Goal: Use online tool/utility

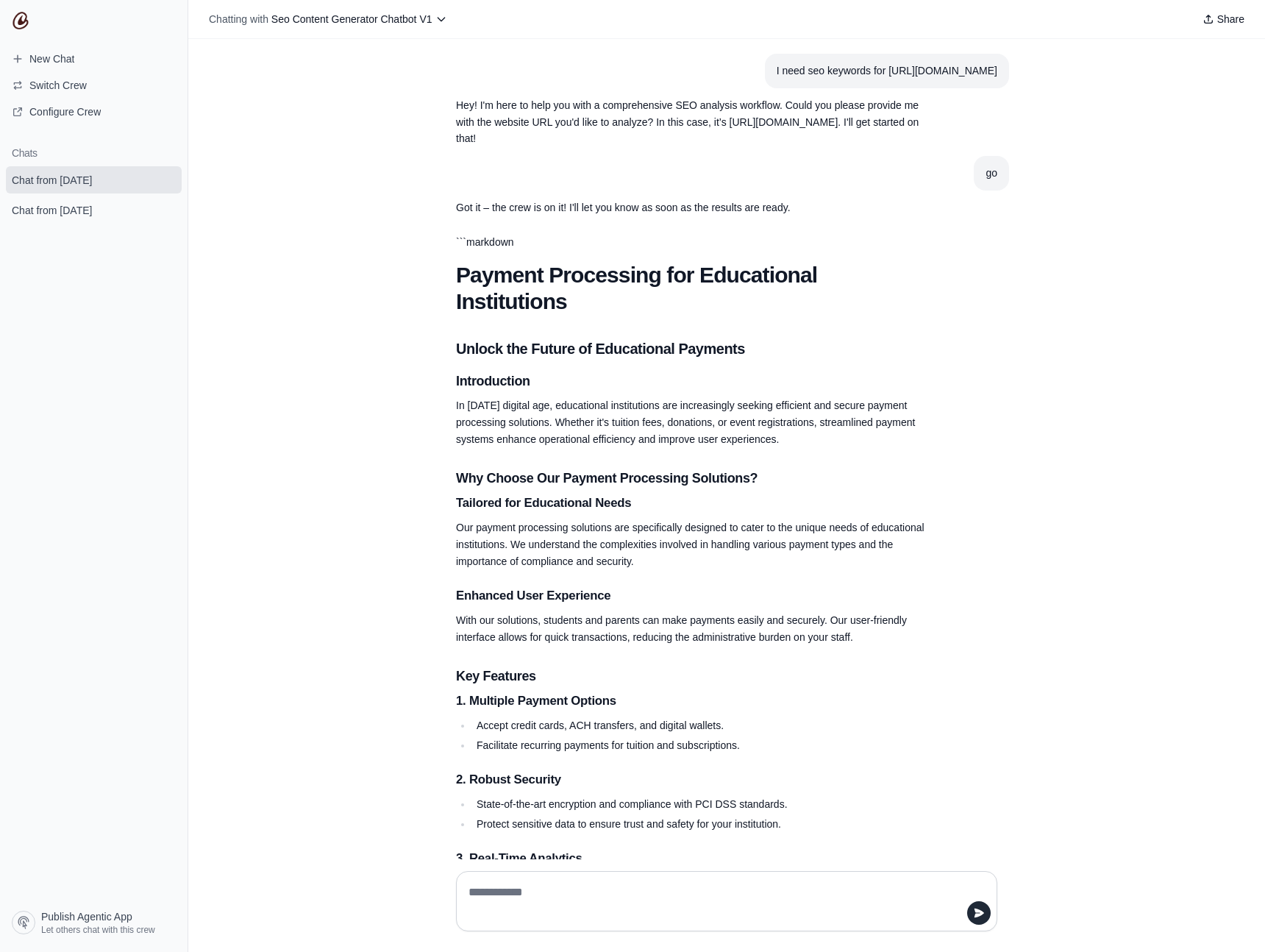
scroll to position [741, 0]
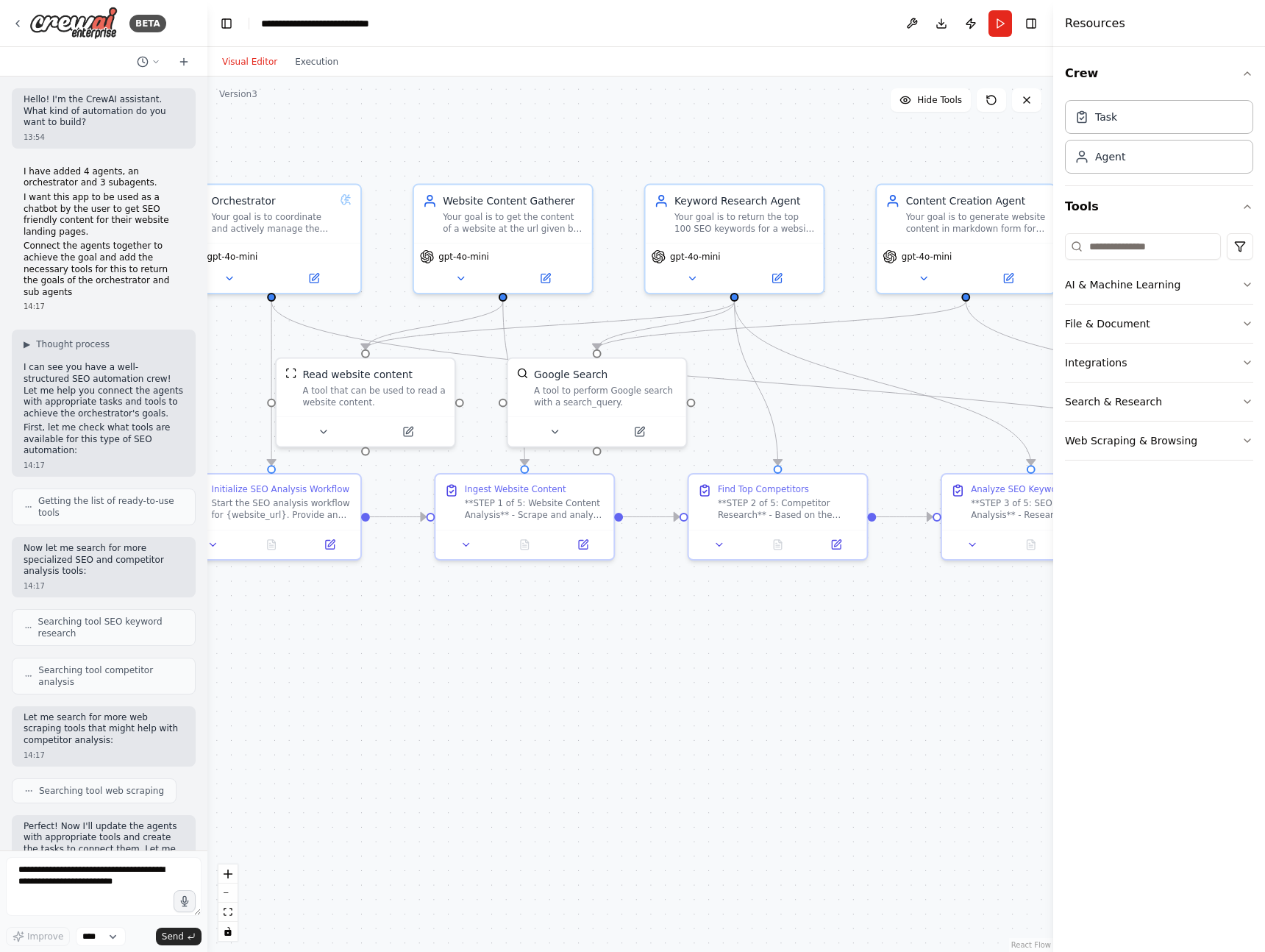
scroll to position [4352, 0]
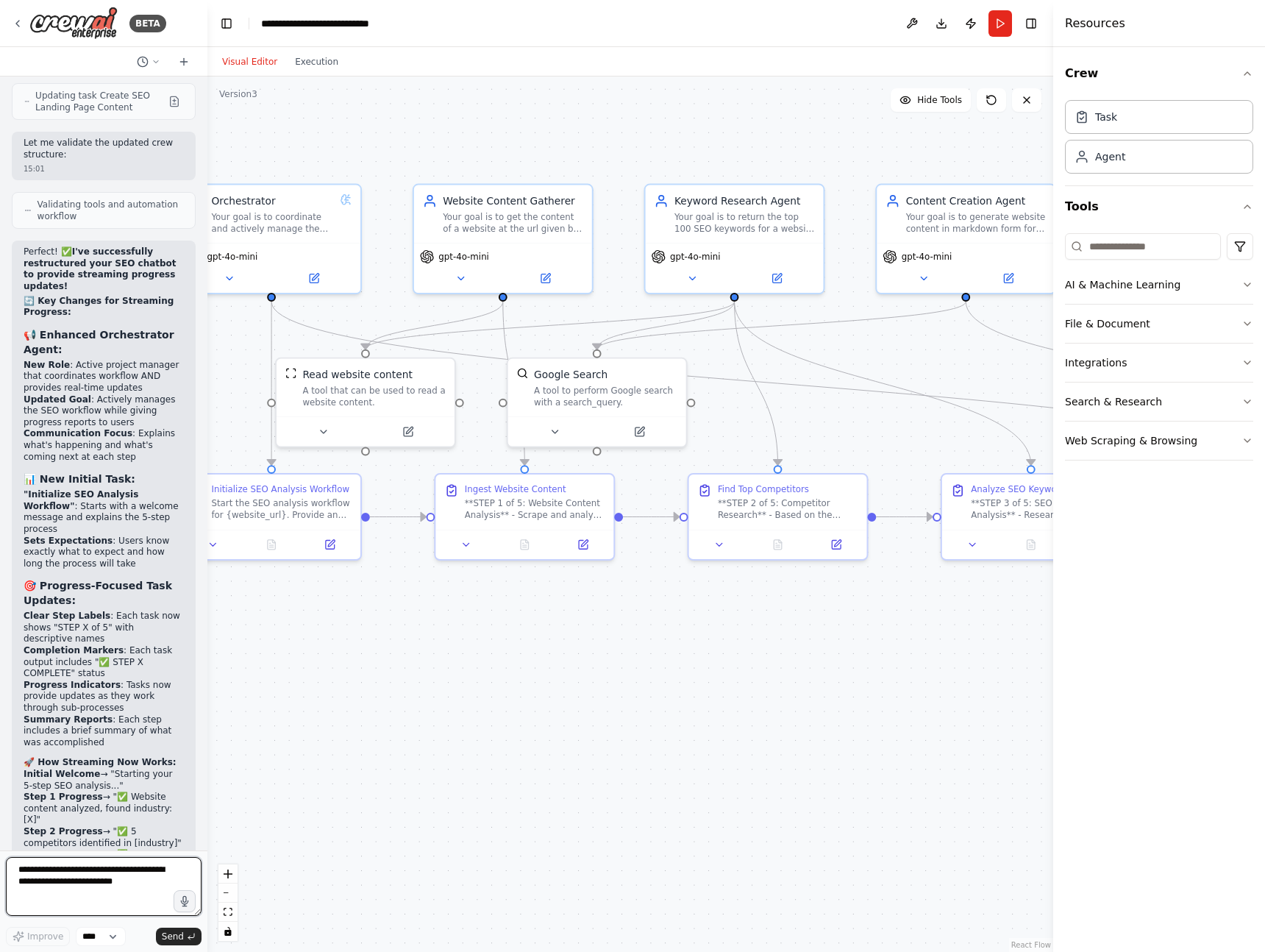
click at [78, 877] on textarea at bounding box center [104, 887] width 195 height 59
type textarea "**********"
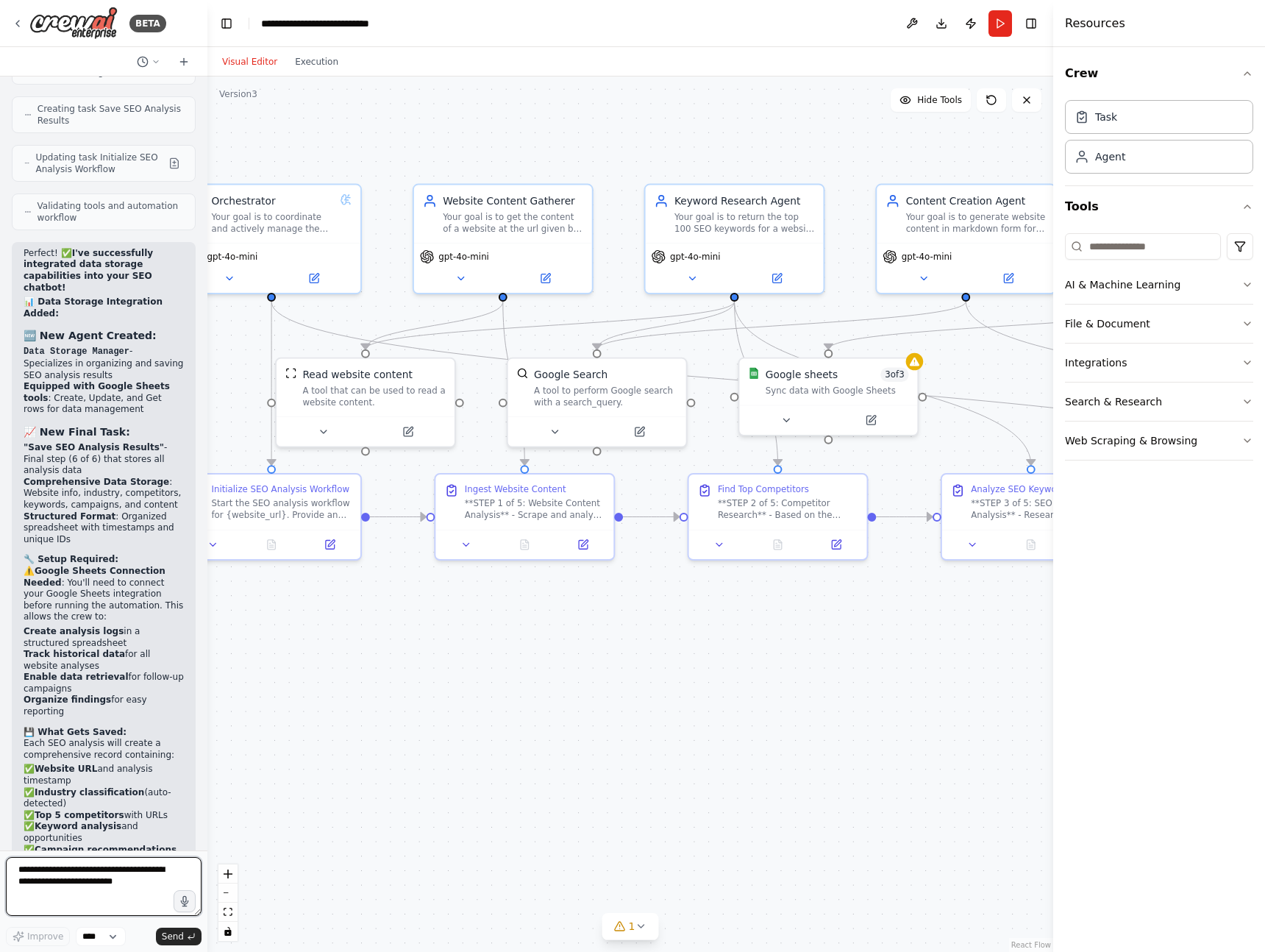
scroll to position [6249, 0]
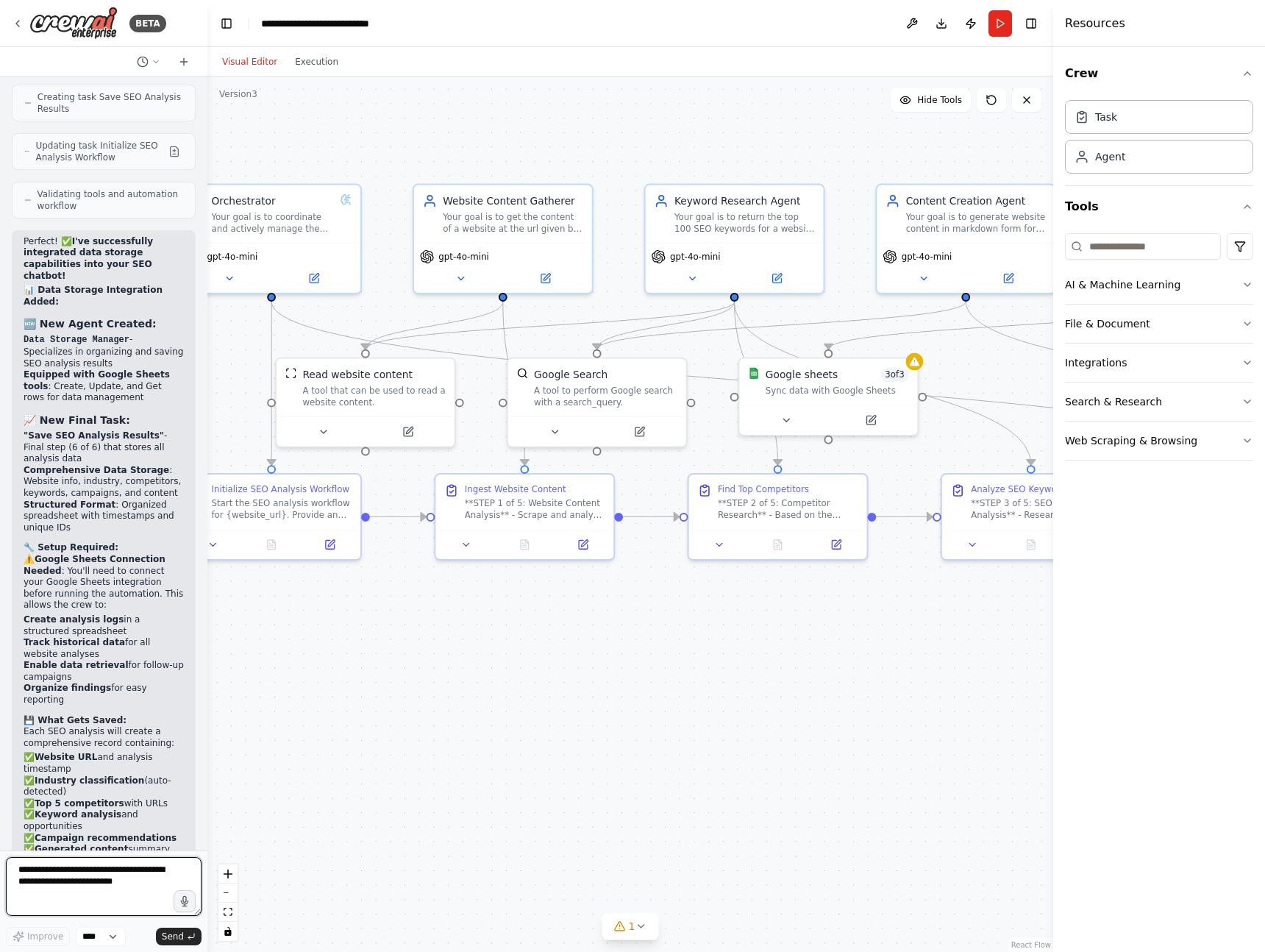
click at [50, 881] on textarea at bounding box center [104, 887] width 195 height 59
type textarea "**********"
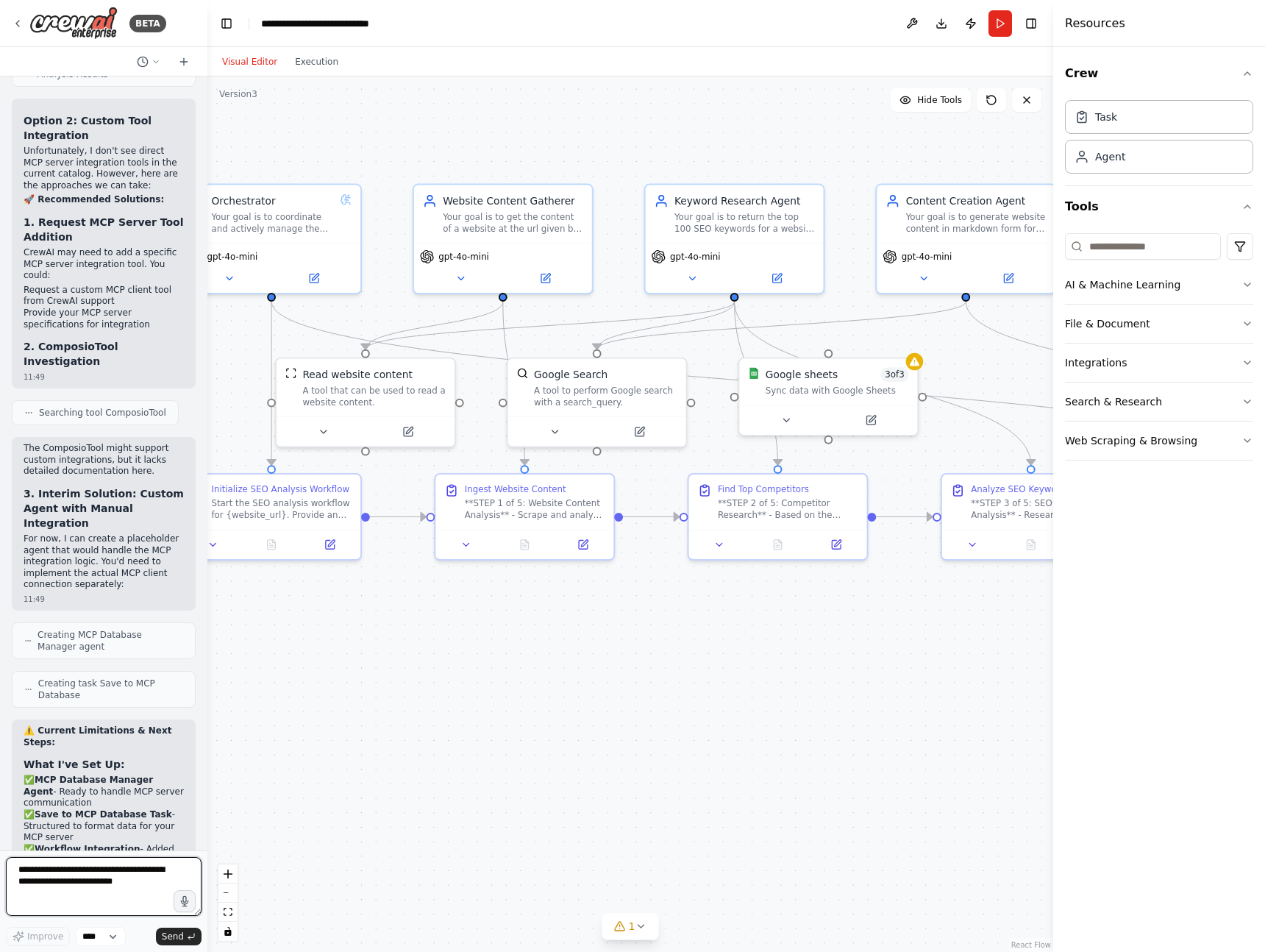
scroll to position [8101, 0]
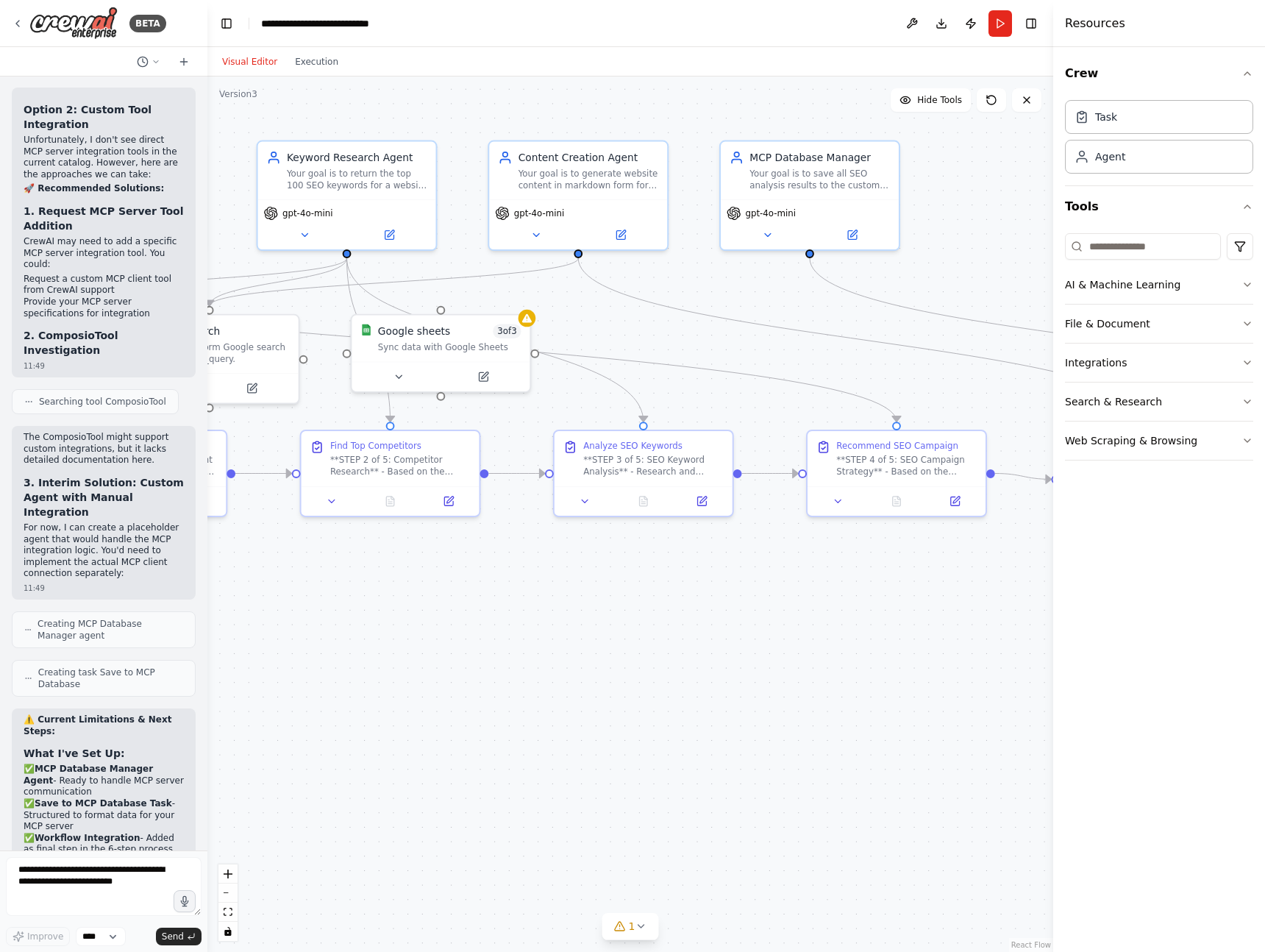
drag, startPoint x: 671, startPoint y: 724, endPoint x: 257, endPoint y: 686, distance: 415.7
click at [257, 686] on div ".deletable-edge-delete-btn { width: 20px; height: 20px; border: 0px solid #ffff…" at bounding box center [630, 514] width 846 height 875
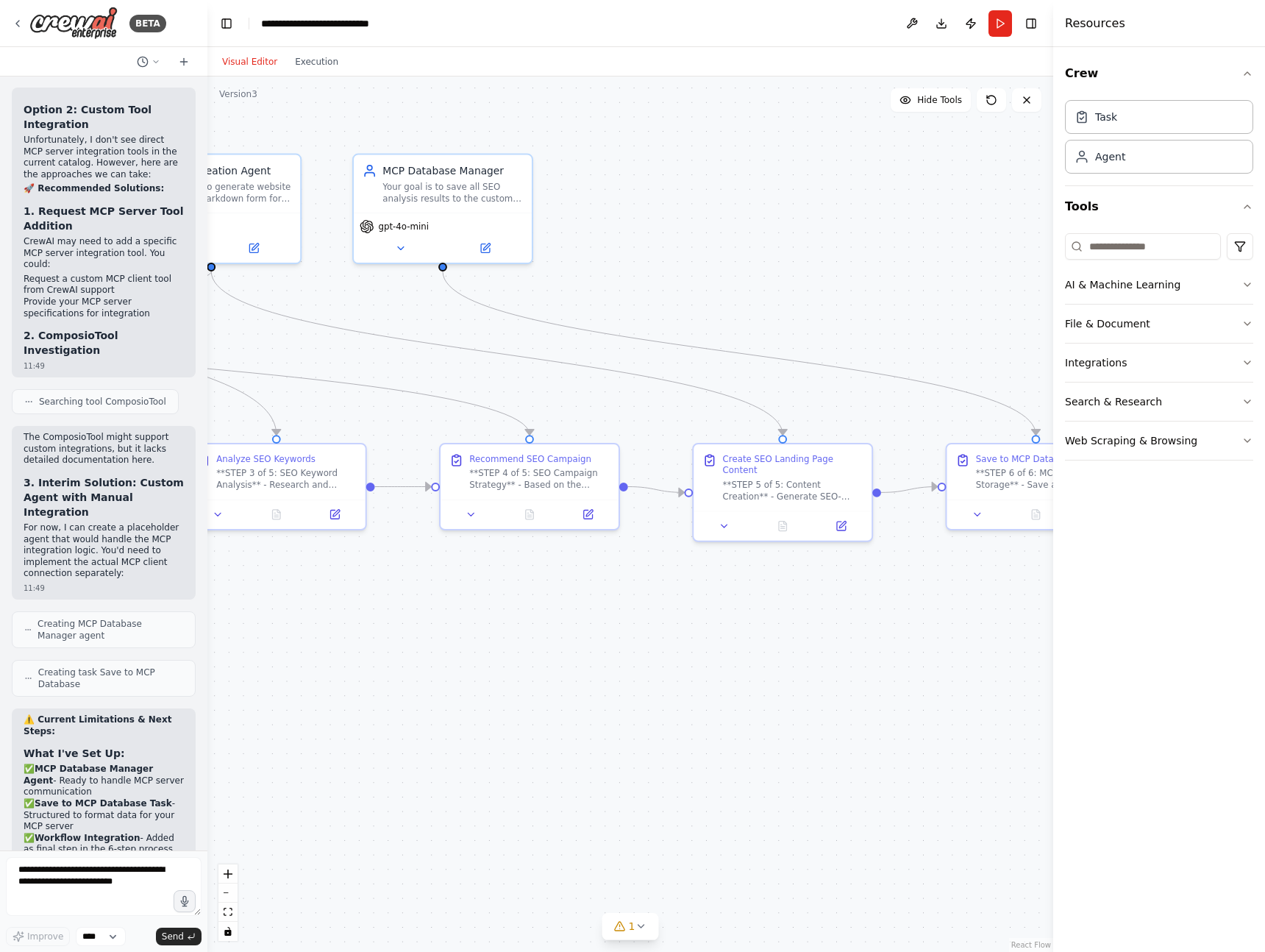
drag, startPoint x: 697, startPoint y: 695, endPoint x: 358, endPoint y: 702, distance: 339.1
click at [356, 702] on div ".deletable-edge-delete-btn { width: 20px; height: 20px; border: 0px solid #ffff…" at bounding box center [630, 514] width 846 height 875
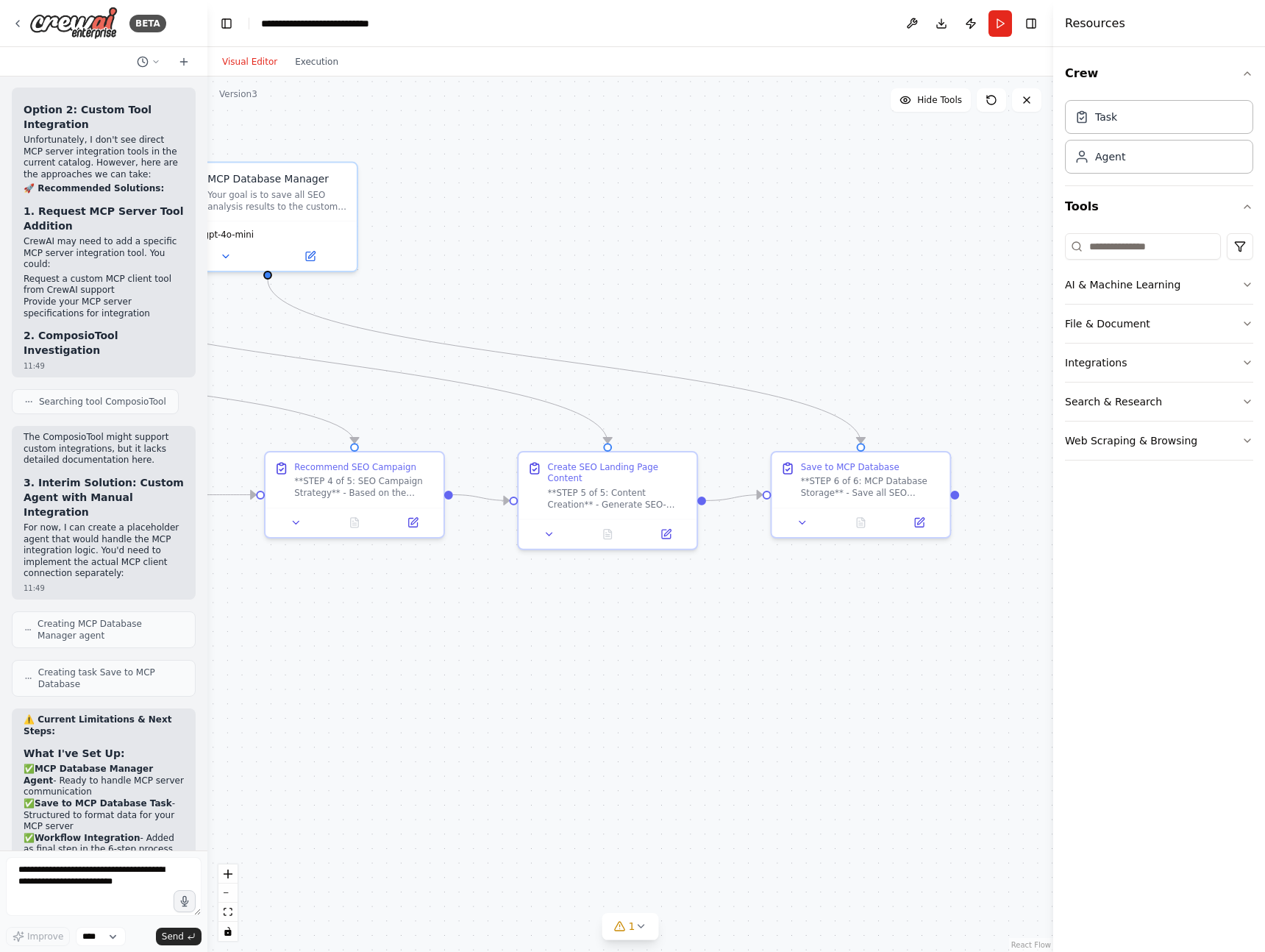
drag, startPoint x: 633, startPoint y: 727, endPoint x: 458, endPoint y: 735, distance: 175.2
click at [458, 735] on div ".deletable-edge-delete-btn { width: 20px; height: 20px; border: 0px solid #ffff…" at bounding box center [630, 514] width 846 height 875
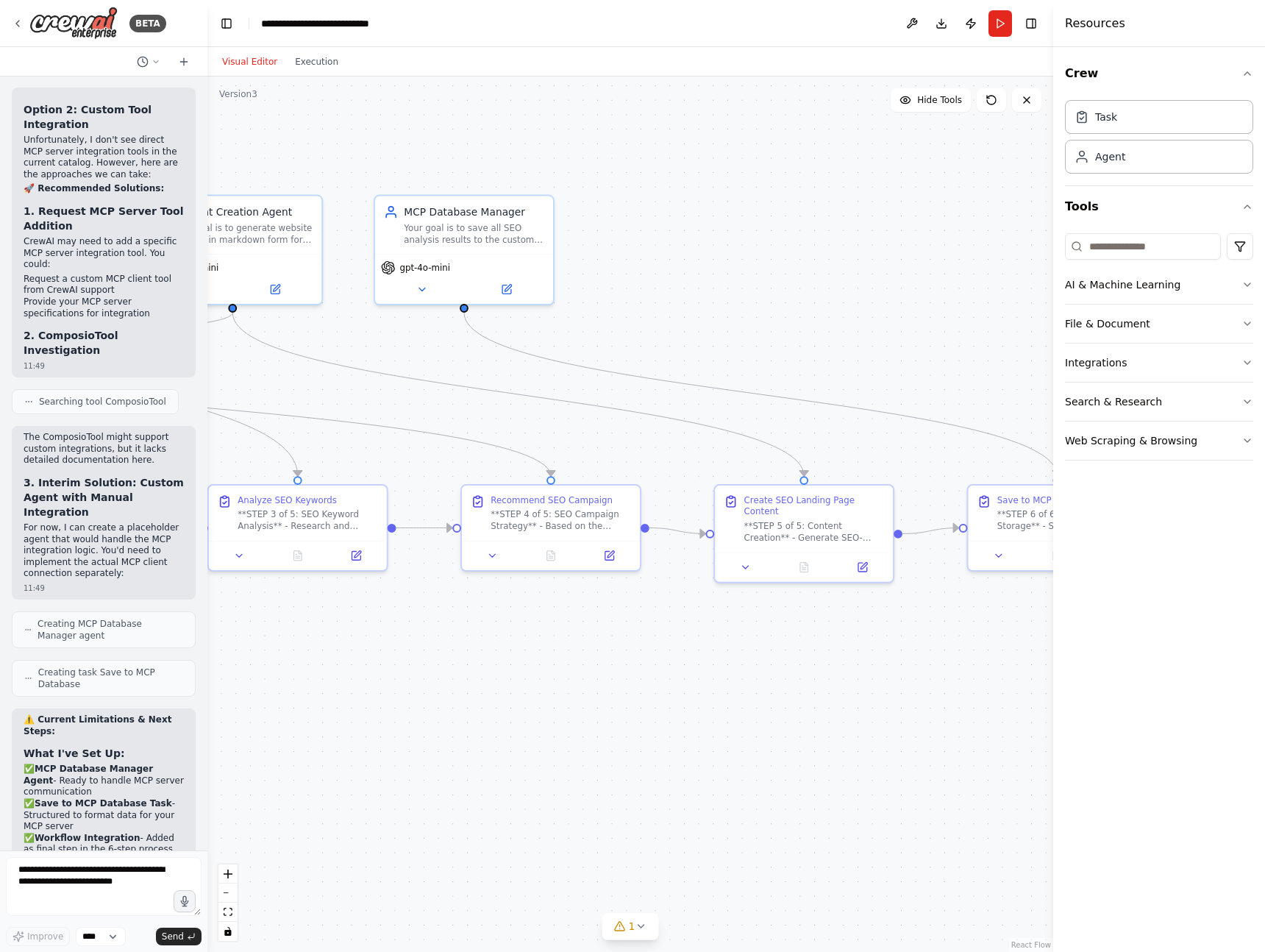
drag, startPoint x: 580, startPoint y: 665, endPoint x: 774, endPoint y: 699, distance: 197.0
click at [774, 699] on div ".deletable-edge-delete-btn { width: 20px; height: 20px; border: 0px solid #ffff…" at bounding box center [630, 514] width 846 height 875
click at [915, 226] on div ".deletable-edge-delete-btn { width: 20px; height: 20px; border: 0px solid #ffff…" at bounding box center [630, 514] width 846 height 875
